Goal: Transaction & Acquisition: Download file/media

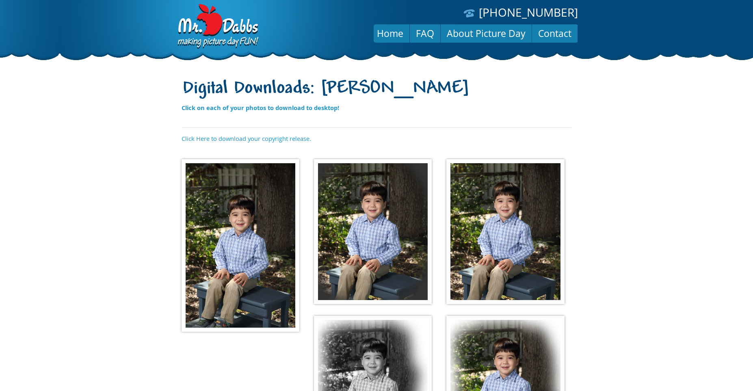
click at [261, 282] on img at bounding box center [241, 245] width 118 height 173
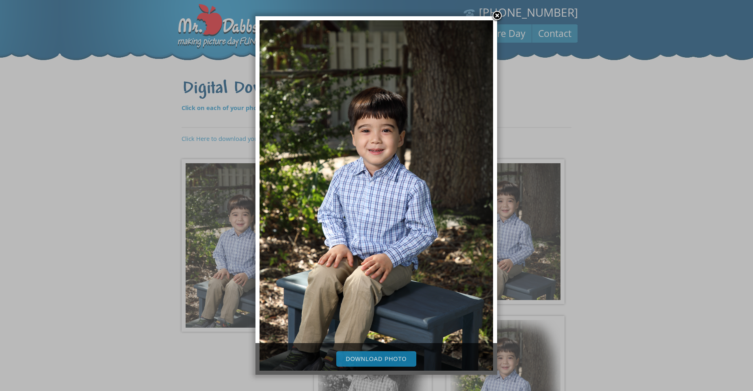
click at [375, 360] on link "Download Photo" at bounding box center [376, 359] width 80 height 15
drag, startPoint x: 677, startPoint y: 167, endPoint x: 666, endPoint y: 172, distance: 11.8
click at [678, 167] on div at bounding box center [376, 284] width 753 height 568
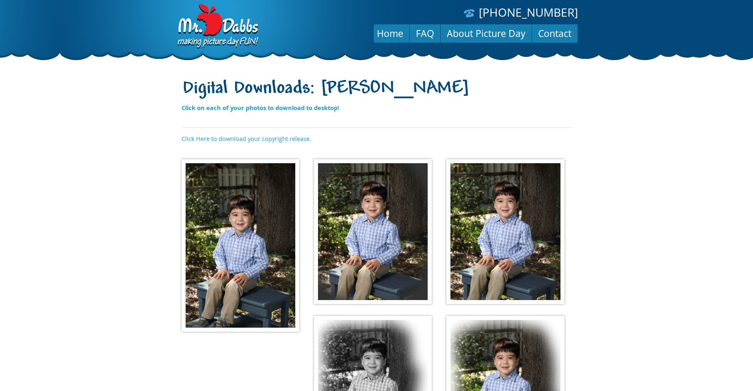
click at [399, 256] on img at bounding box center [373, 231] width 118 height 145
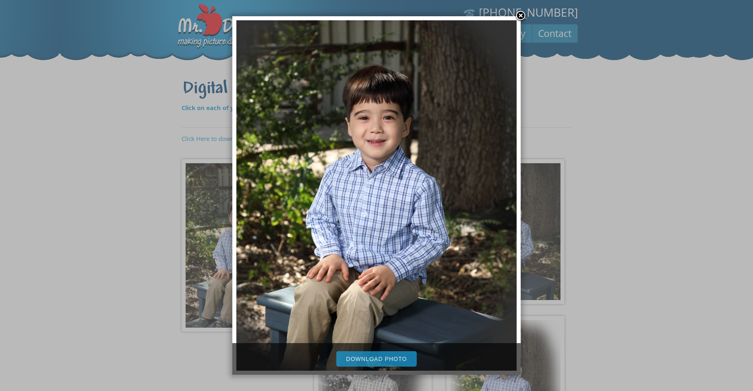
click at [386, 365] on link "Download Photo" at bounding box center [376, 359] width 80 height 15
click at [614, 248] on div at bounding box center [376, 284] width 753 height 568
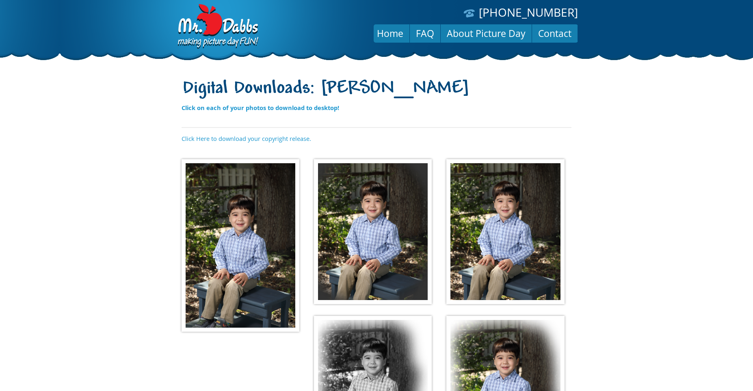
click at [493, 254] on img at bounding box center [506, 231] width 118 height 145
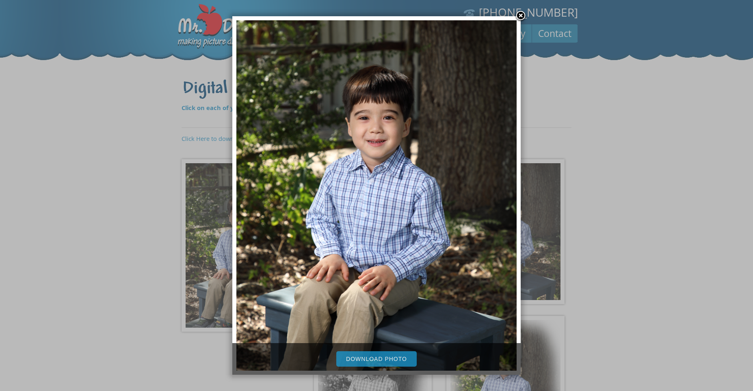
click at [393, 360] on link "Download Photo" at bounding box center [376, 359] width 80 height 15
click at [148, 292] on div at bounding box center [376, 284] width 753 height 568
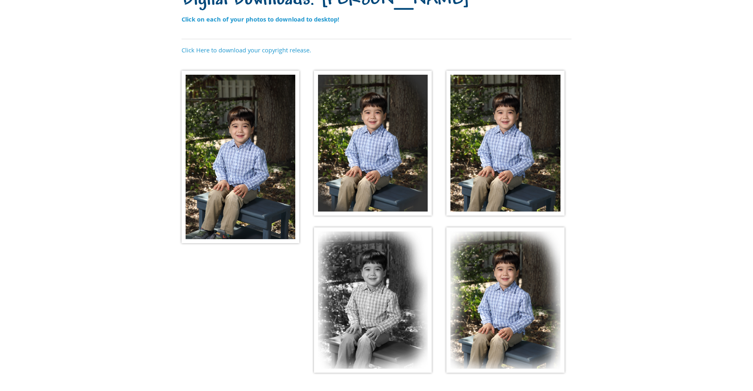
scroll to position [168, 0]
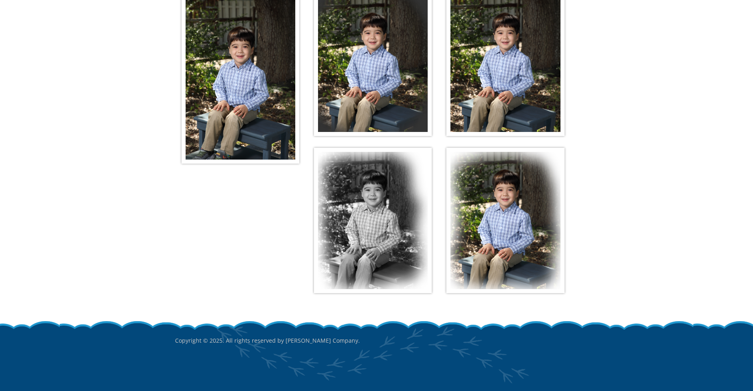
click at [504, 206] on img at bounding box center [506, 220] width 118 height 145
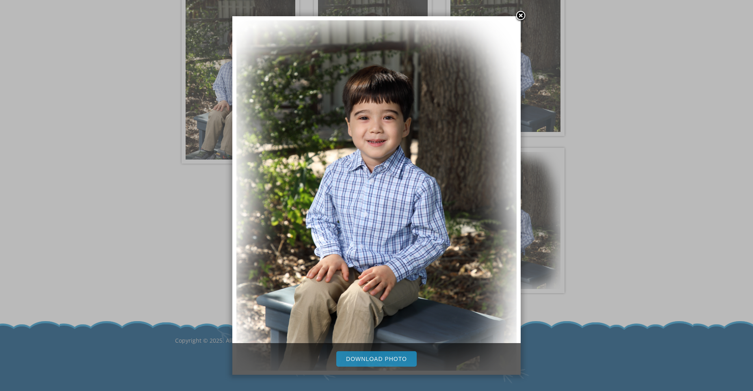
click at [397, 364] on link "Download Photo" at bounding box center [376, 359] width 80 height 15
click at [655, 317] on div at bounding box center [376, 116] width 753 height 568
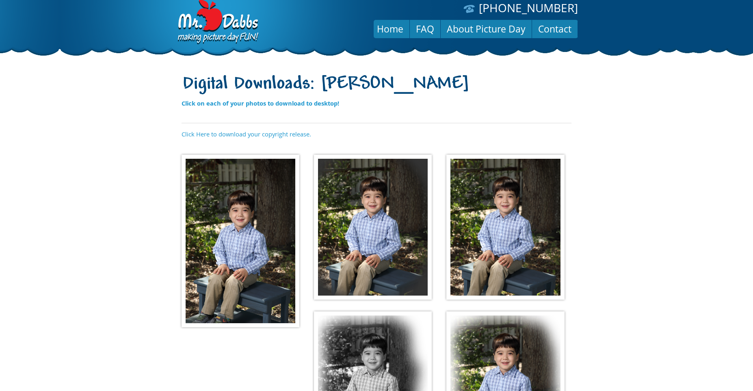
scroll to position [0, 0]
